Goal: Transaction & Acquisition: Purchase product/service

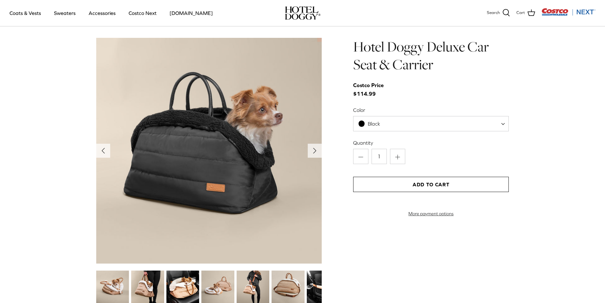
scroll to position [699, 0]
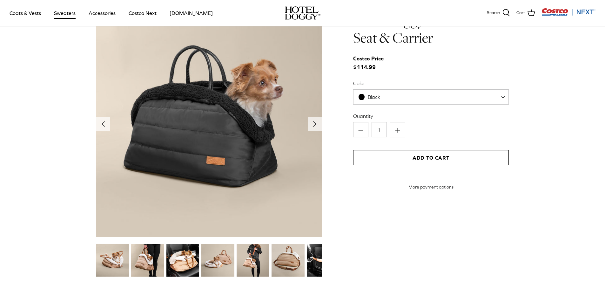
click at [68, 13] on link "Sweaters" at bounding box center [64, 13] width 33 height 22
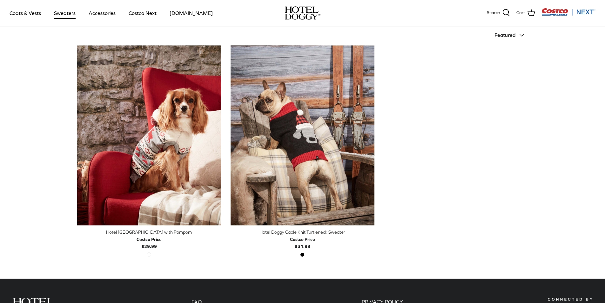
scroll to position [159, 0]
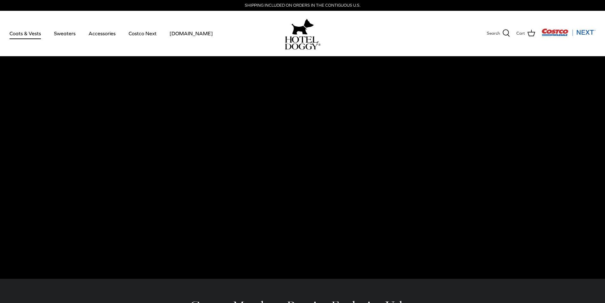
click at [27, 35] on link "Coats & Vests" at bounding box center [25, 34] width 43 height 22
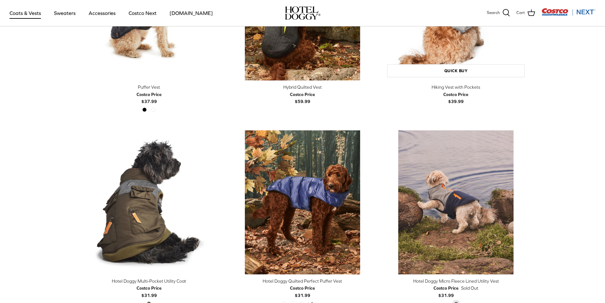
scroll to position [1226, 0]
